Goal: Ask a question

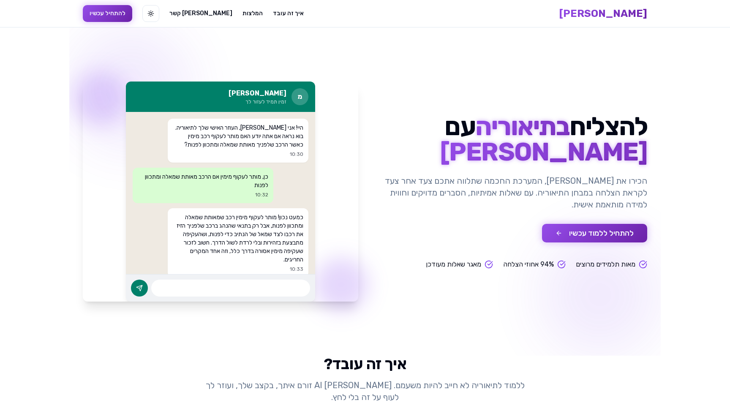
click at [611, 233] on button "להתחיל ללמוד עכשיו" at bounding box center [594, 233] width 105 height 19
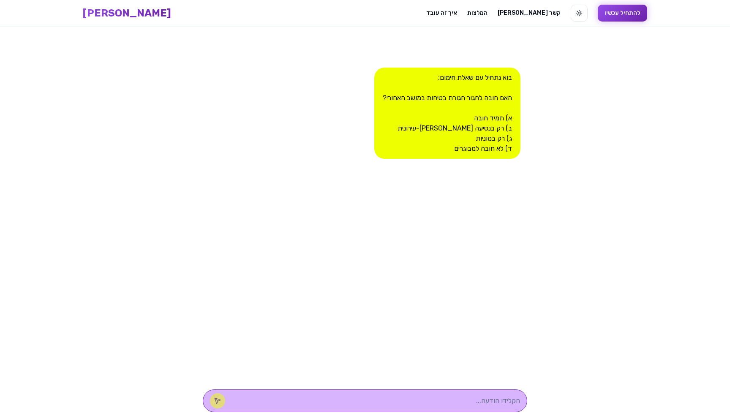
click at [461, 399] on textarea at bounding box center [377, 401] width 287 height 10
type textarea "ב"
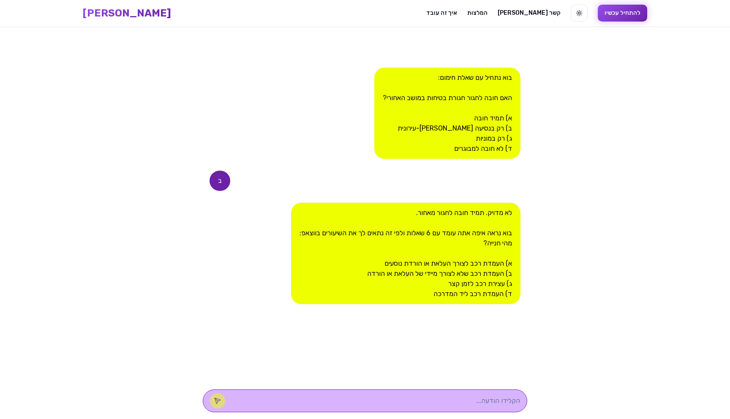
click at [461, 399] on textarea at bounding box center [377, 401] width 287 height 10
type textarea "ג"
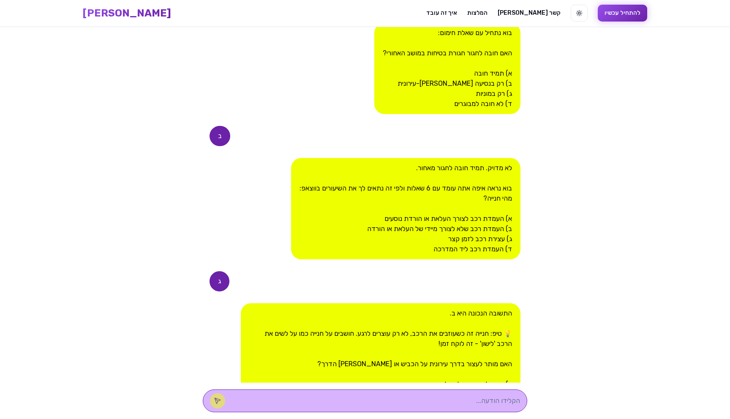
scroll to position [160, 0]
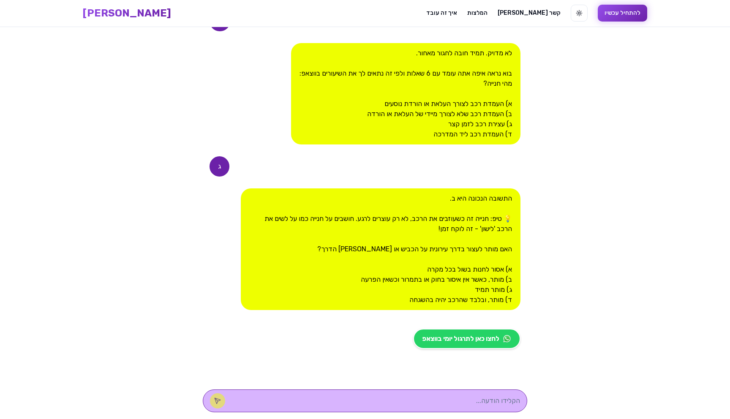
type textarea "ד"
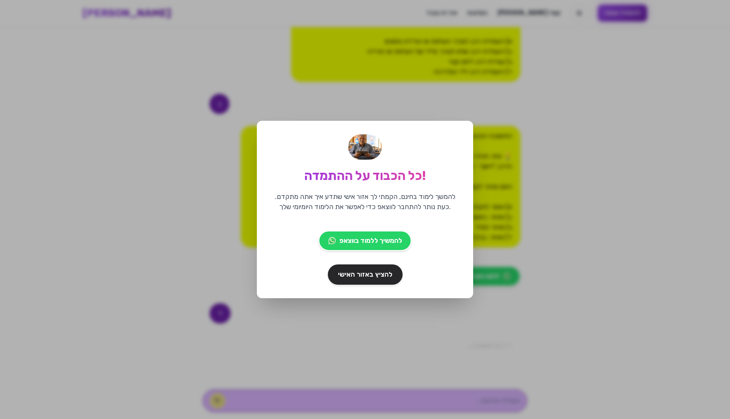
scroll to position [254, 0]
